Goal: Find specific page/section: Find specific page/section

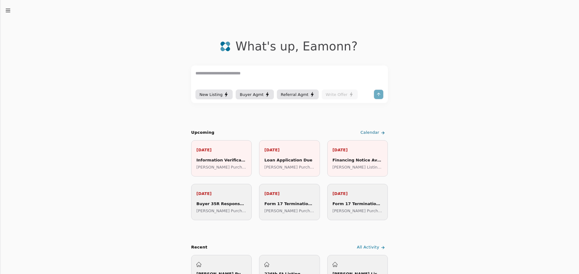
click at [6, 12] on icon "button" at bounding box center [8, 10] width 6 height 6
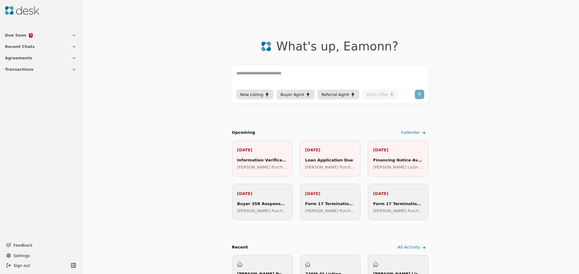
click at [16, 59] on span "Agreements" at bounding box center [18, 58] width 27 height 6
click at [22, 124] on span "Transactions" at bounding box center [19, 121] width 29 height 6
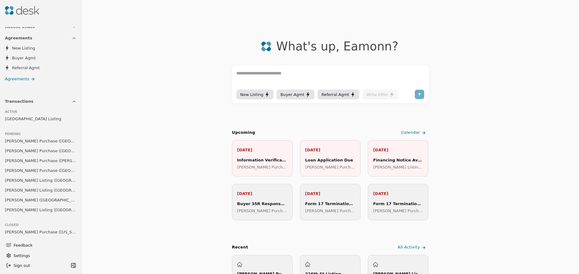
scroll to position [31, 0]
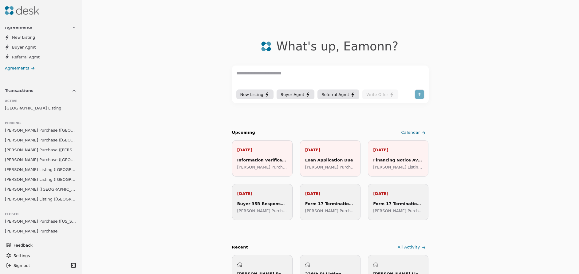
click at [34, 131] on span "[PERSON_NAME] Purchase ([GEOGRAPHIC_DATA])" at bounding box center [41, 130] width 72 height 6
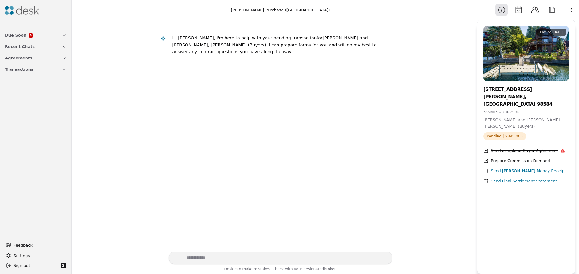
click at [537, 7] on button "Contacts" at bounding box center [535, 10] width 12 height 12
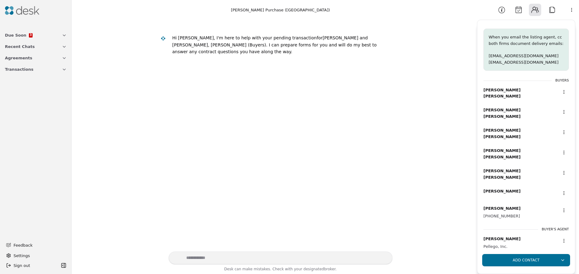
click at [520, 10] on button "Calendar" at bounding box center [519, 10] width 12 height 12
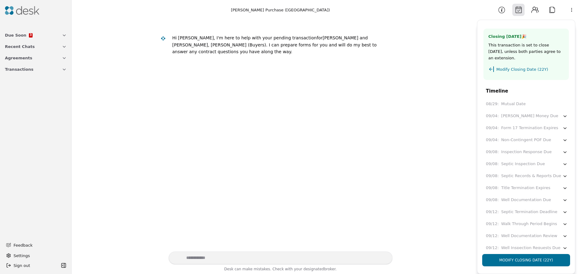
click at [533, 10] on button "Contacts" at bounding box center [535, 10] width 12 height 12
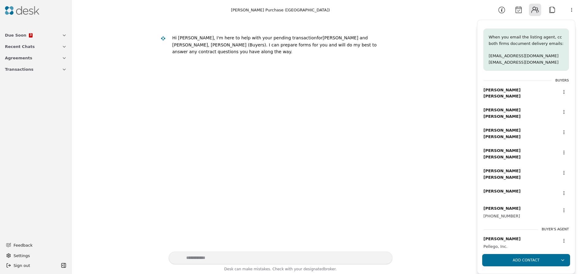
click at [22, 72] on span "Transactions" at bounding box center [19, 69] width 29 height 6
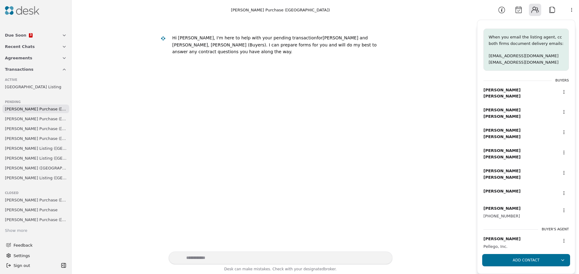
click at [25, 108] on span "[PERSON_NAME] Purchase ([GEOGRAPHIC_DATA])" at bounding box center [36, 109] width 62 height 6
